Goal: Transaction & Acquisition: Purchase product/service

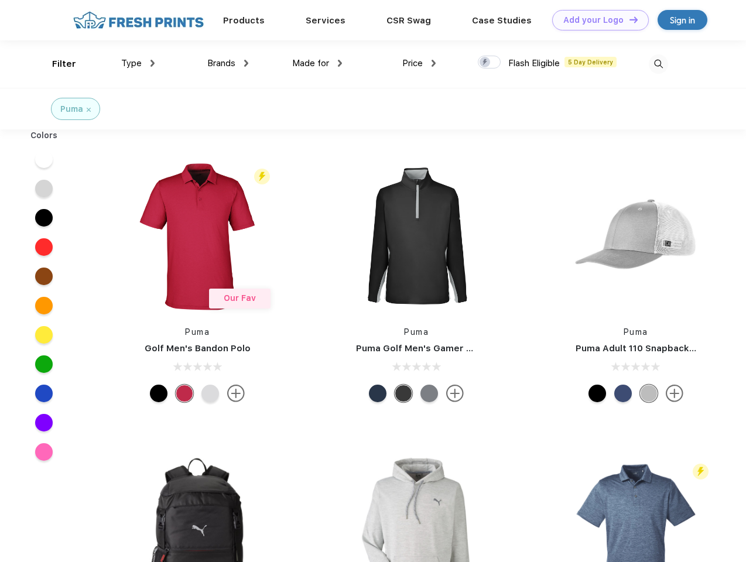
scroll to position [1, 0]
click at [596, 20] on link "Add your Logo Design Tool" at bounding box center [601, 20] width 97 height 21
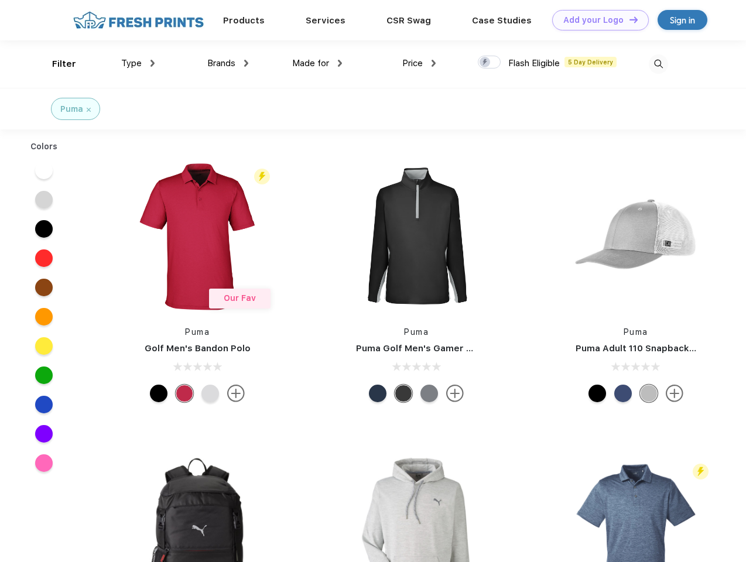
click at [0, 0] on div "Design Tool" at bounding box center [0, 0] width 0 height 0
click at [629, 19] on link "Add your Logo Design Tool" at bounding box center [601, 20] width 97 height 21
click at [56, 64] on div "Filter" at bounding box center [64, 63] width 24 height 13
click at [138, 63] on span "Type" at bounding box center [131, 63] width 21 height 11
click at [228, 63] on span "Brands" at bounding box center [221, 63] width 28 height 11
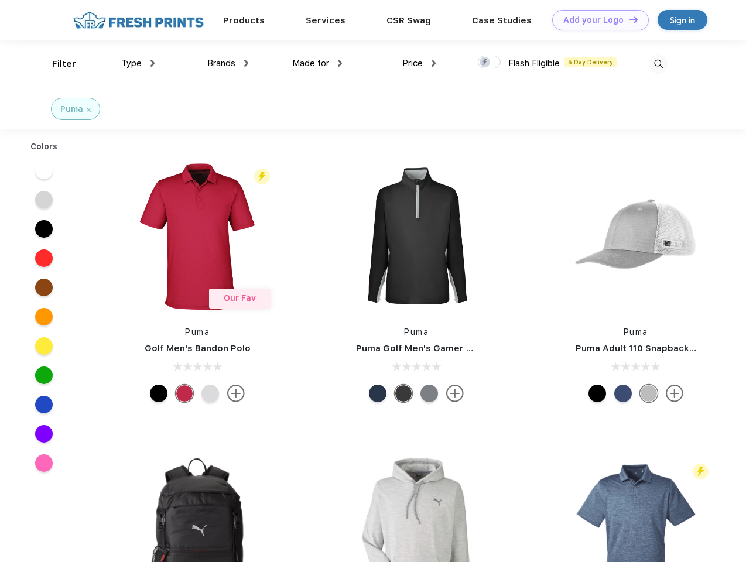
click at [318, 63] on span "Made for" at bounding box center [310, 63] width 37 height 11
click at [420, 63] on span "Price" at bounding box center [413, 63] width 21 height 11
click at [490, 63] on div at bounding box center [489, 62] width 23 height 13
click at [486, 63] on input "checkbox" at bounding box center [482, 59] width 8 height 8
click at [659, 64] on img at bounding box center [658, 63] width 19 height 19
